Goal: Navigation & Orientation: Find specific page/section

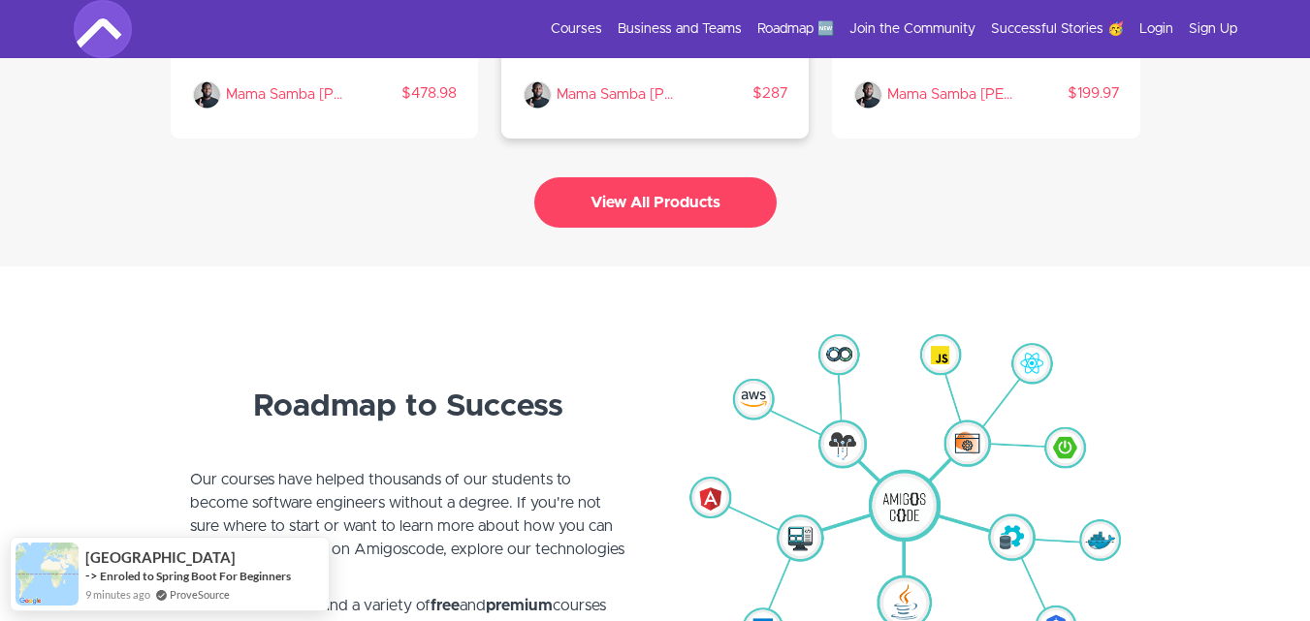
scroll to position [4557, 0]
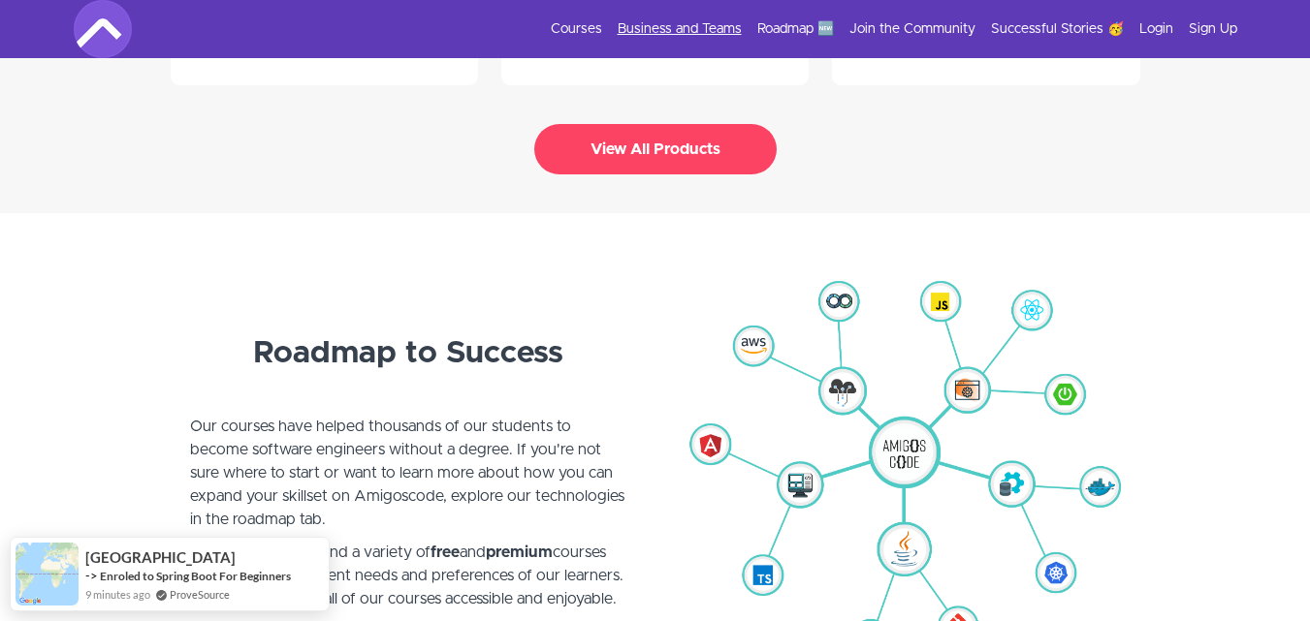
click at [650, 21] on link "Business and Teams" at bounding box center [680, 28] width 124 height 19
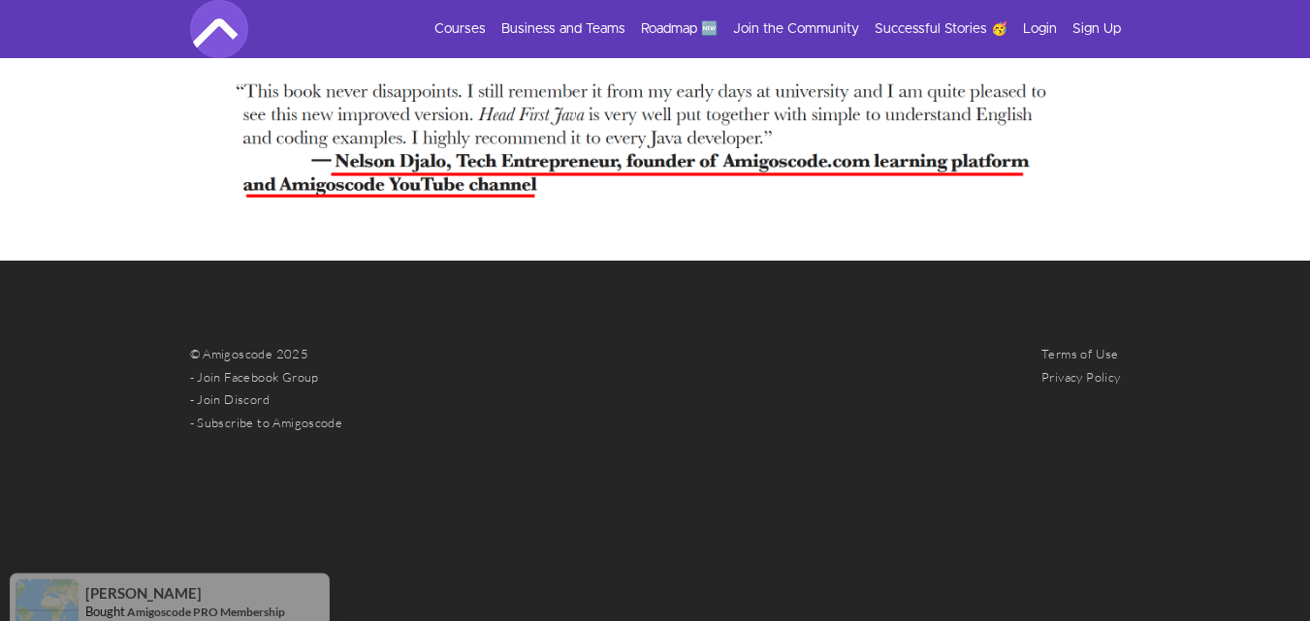
scroll to position [4735, 0]
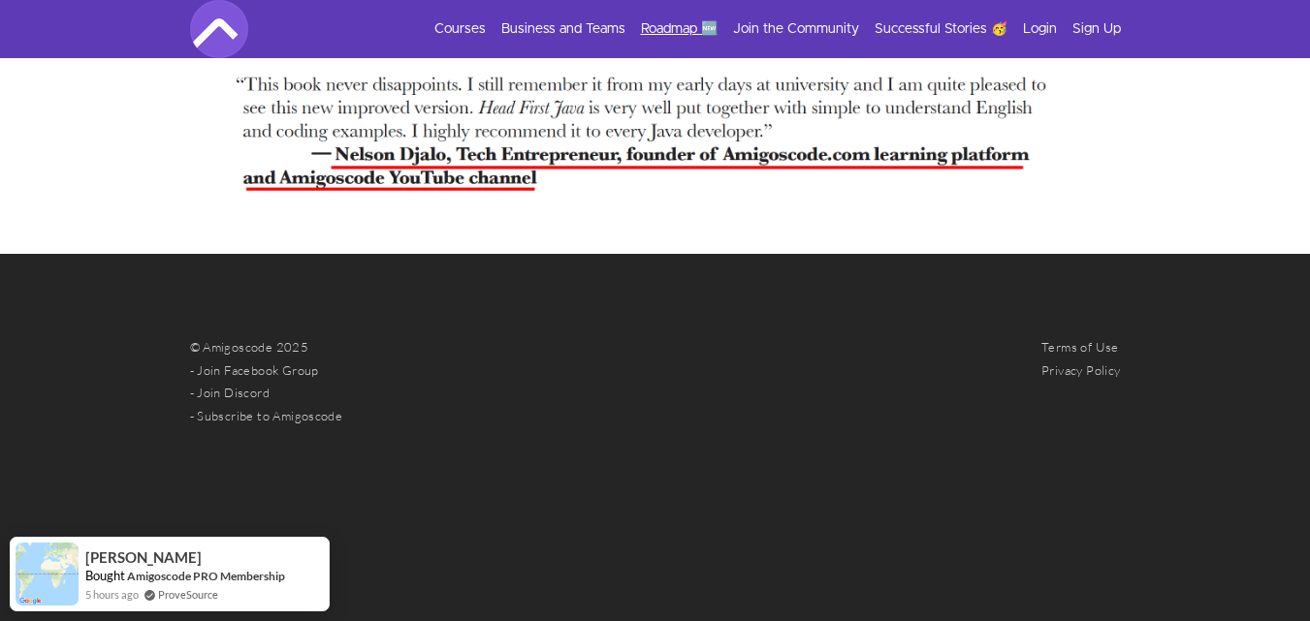
click at [675, 24] on link "Roadmap 🆕" at bounding box center [679, 28] width 77 height 19
